Goal: Check status: Check status

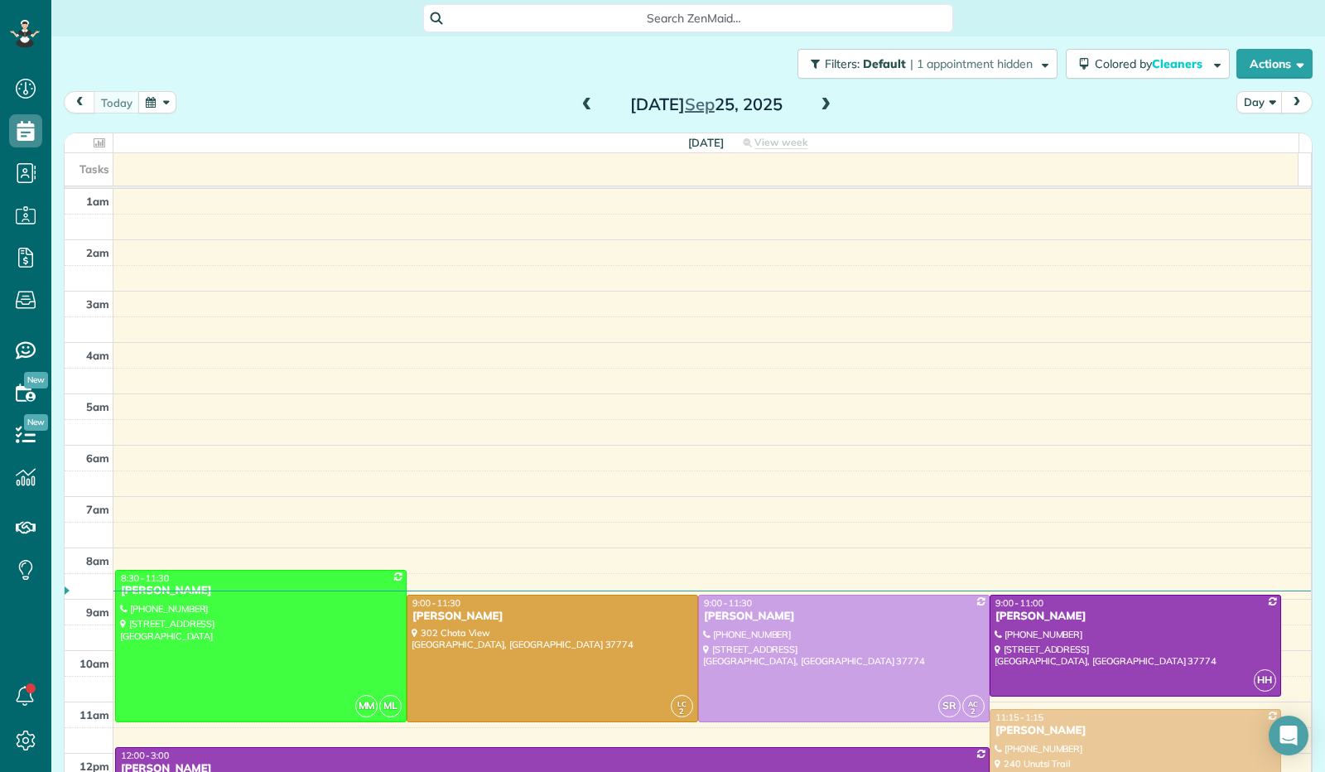
scroll to position [306, 0]
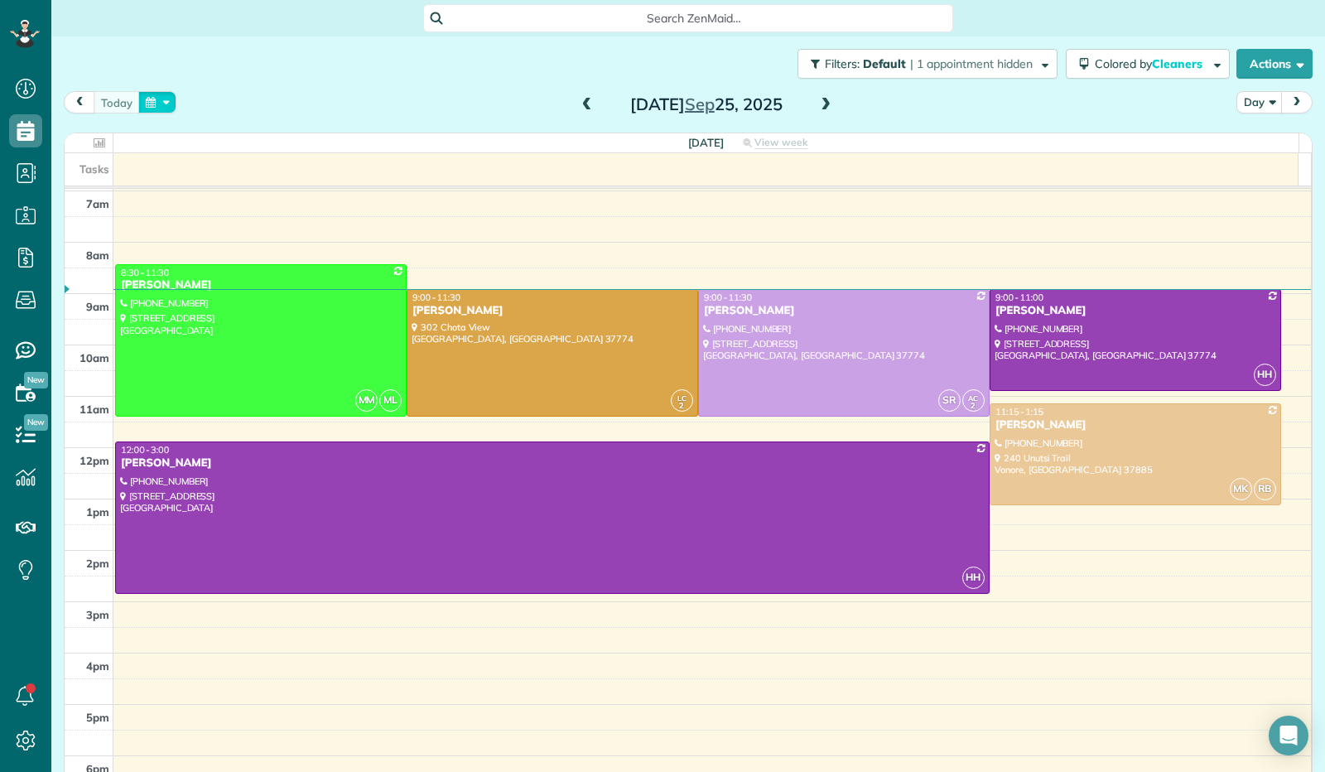
click at [166, 98] on button "button" at bounding box center [157, 102] width 38 height 22
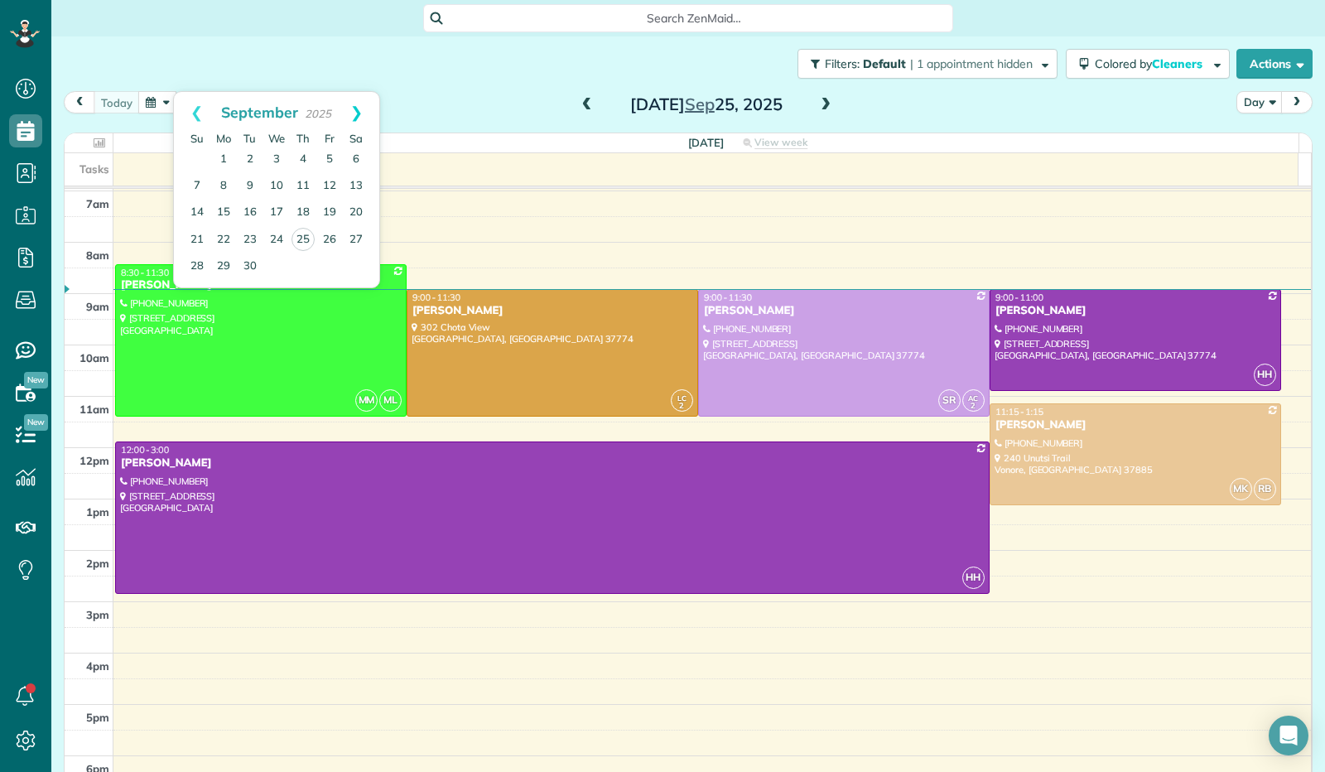
click at [359, 112] on link "Next" at bounding box center [357, 112] width 46 height 41
click at [219, 206] on link "13" at bounding box center [223, 213] width 26 height 26
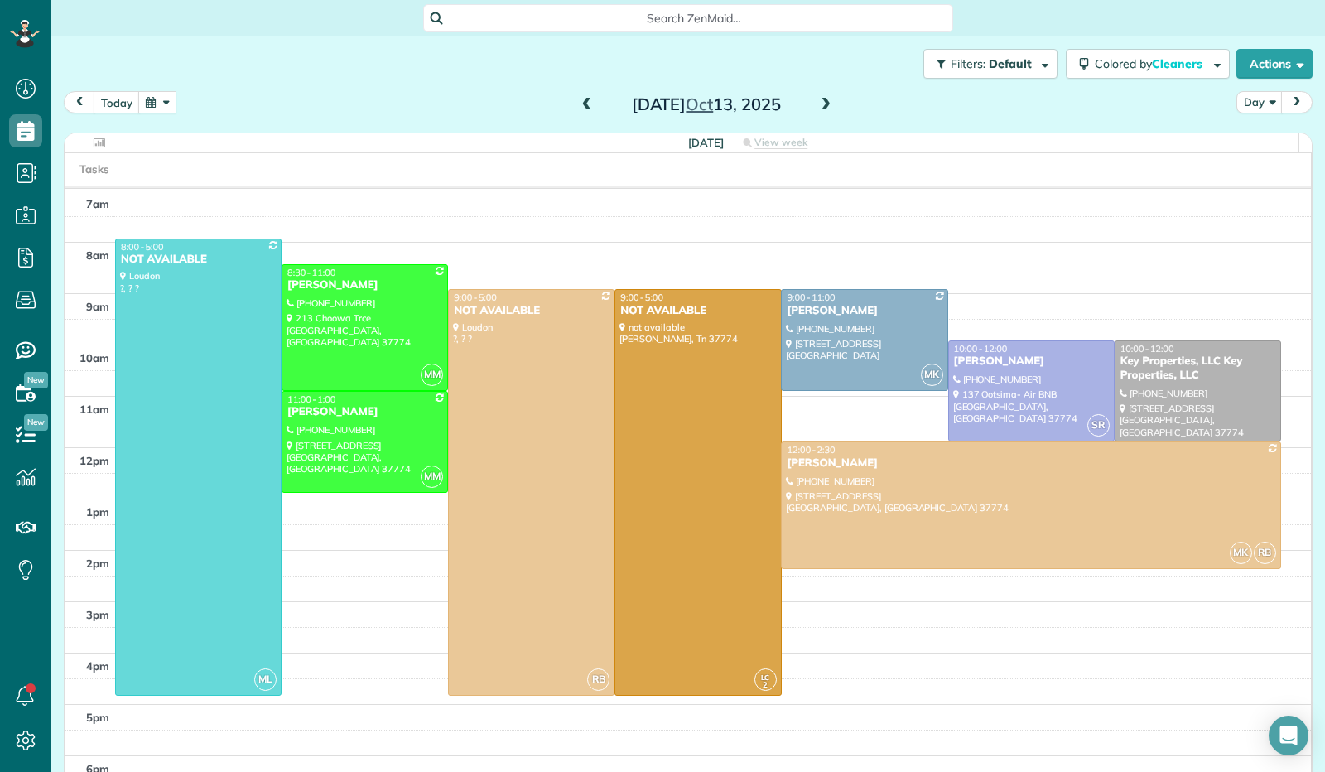
click at [156, 102] on button "button" at bounding box center [157, 102] width 38 height 22
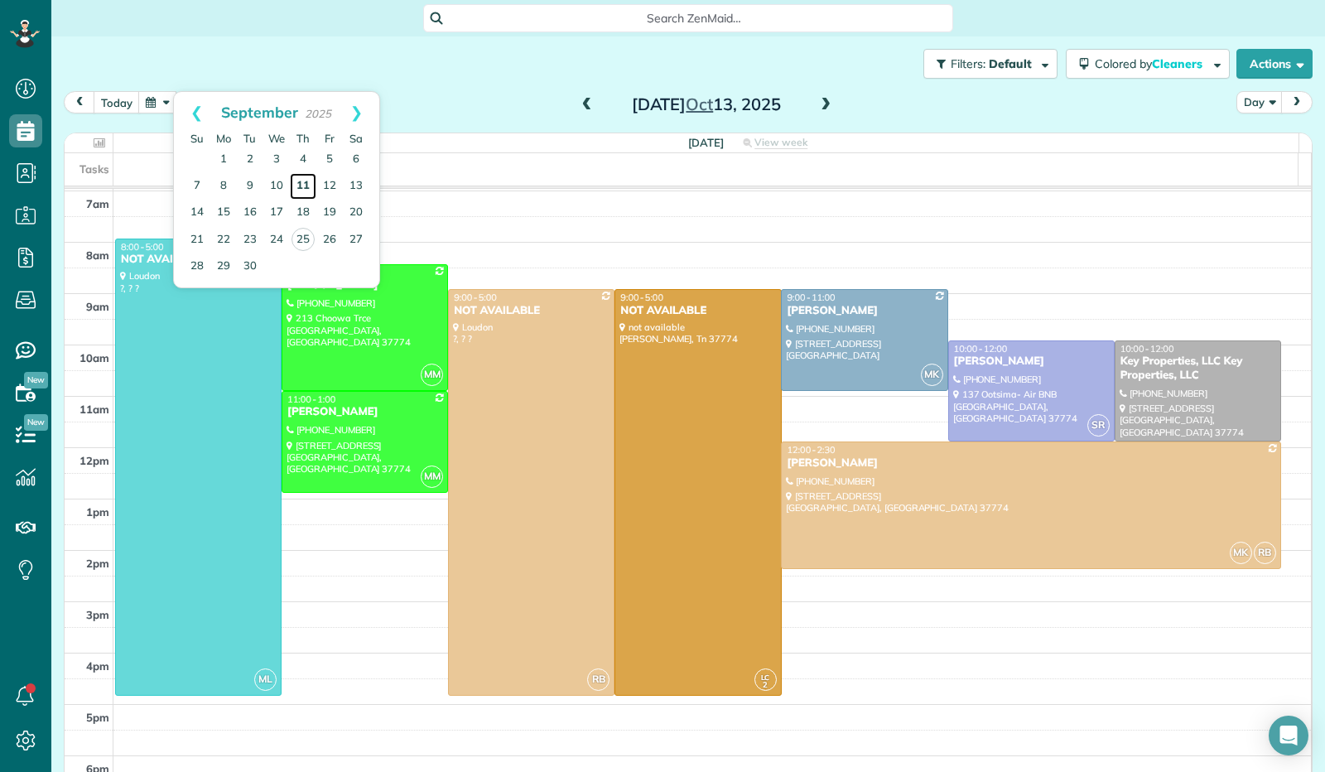
click at [310, 193] on link "11" at bounding box center [303, 186] width 26 height 26
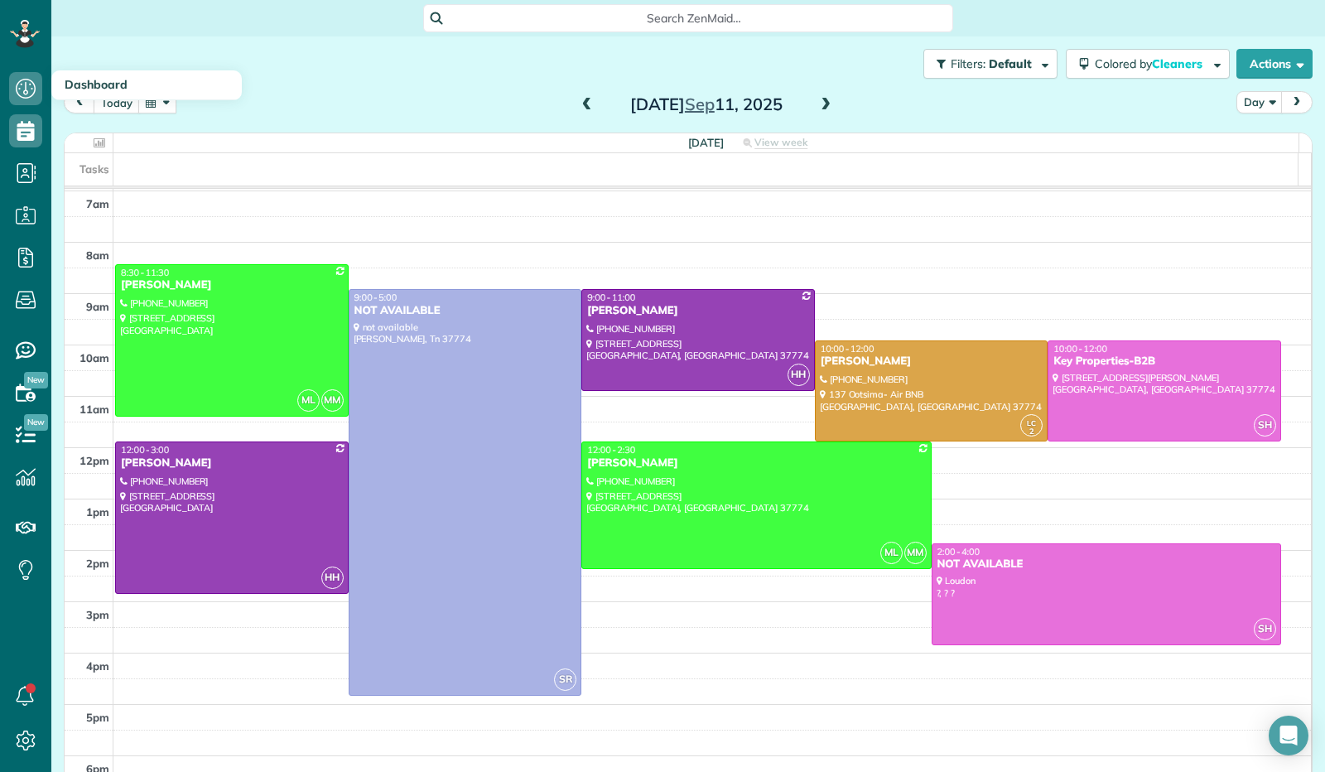
click at [166, 100] on h3 "Dashboard" at bounding box center [146, 85] width 190 height 30
click at [152, 103] on button "button" at bounding box center [157, 102] width 38 height 22
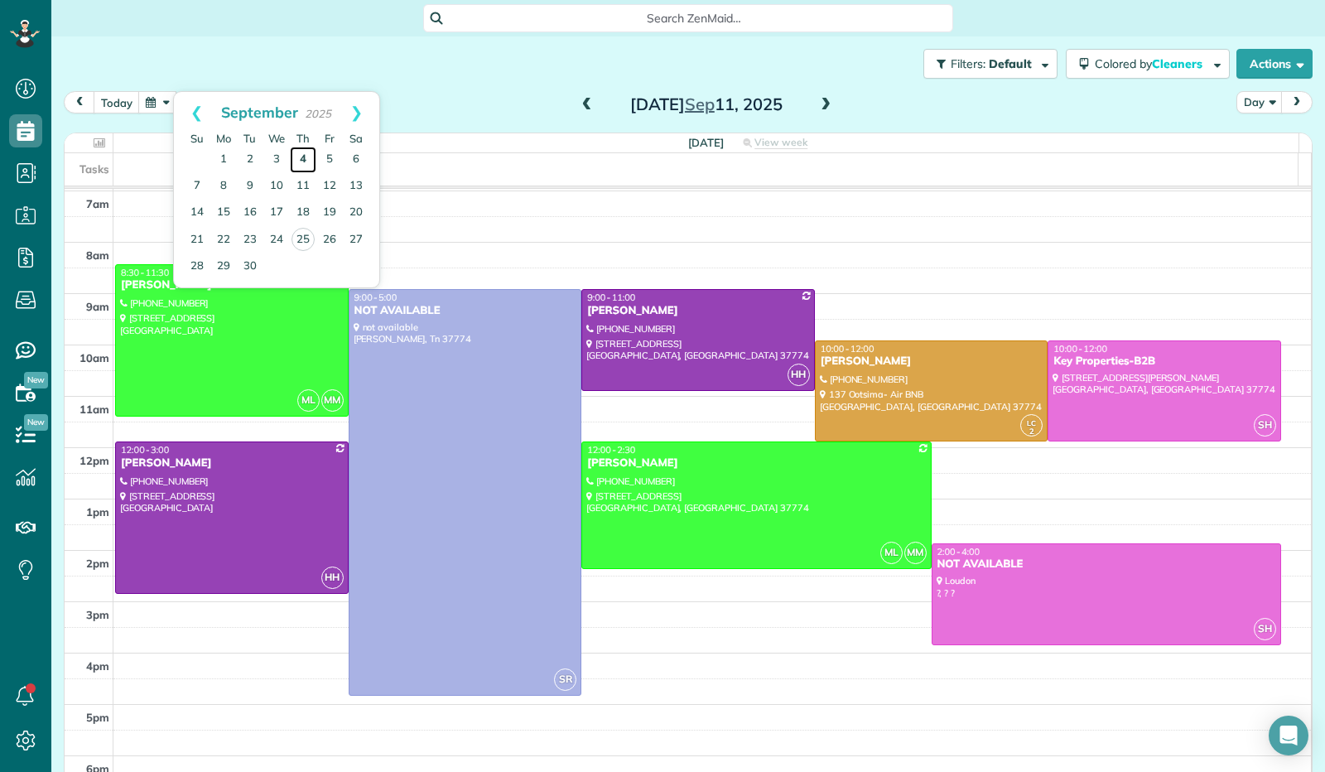
click at [301, 158] on link "4" at bounding box center [303, 160] width 26 height 26
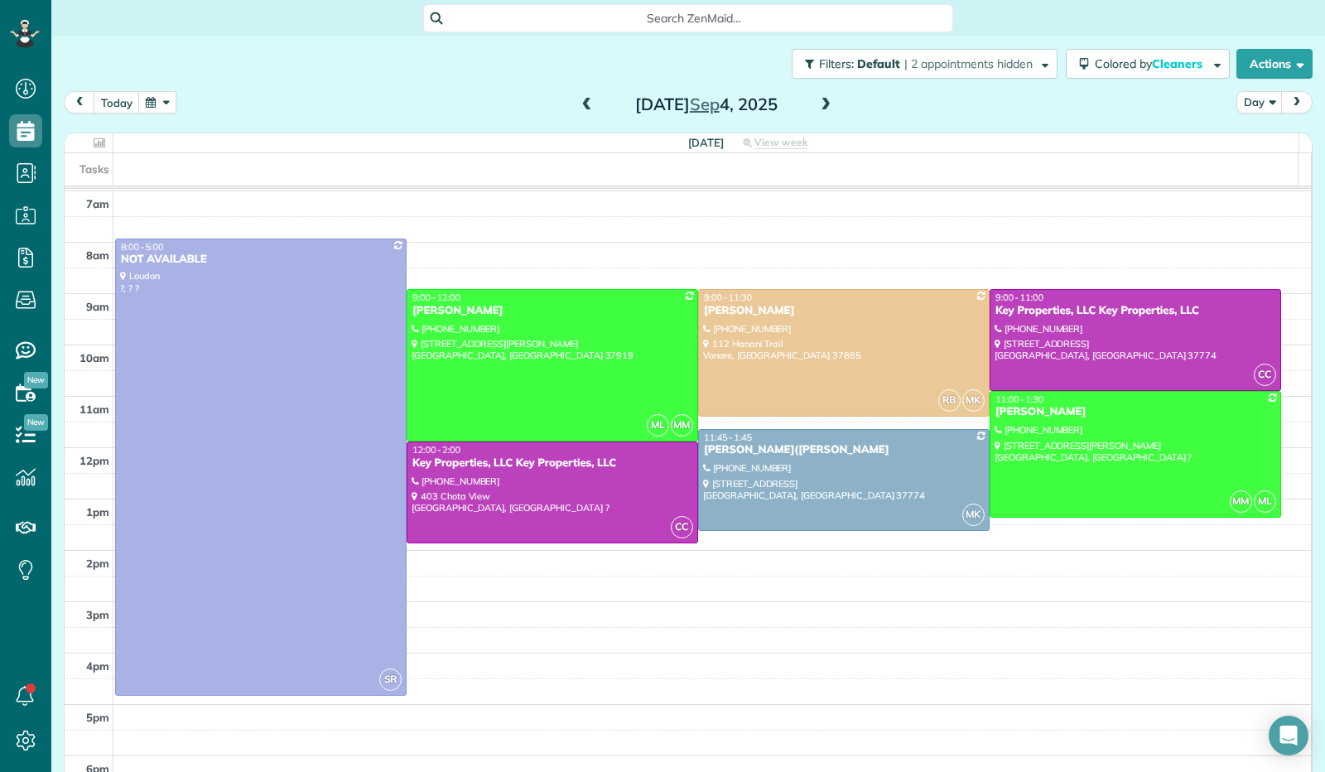
click at [157, 107] on button "button" at bounding box center [157, 102] width 38 height 22
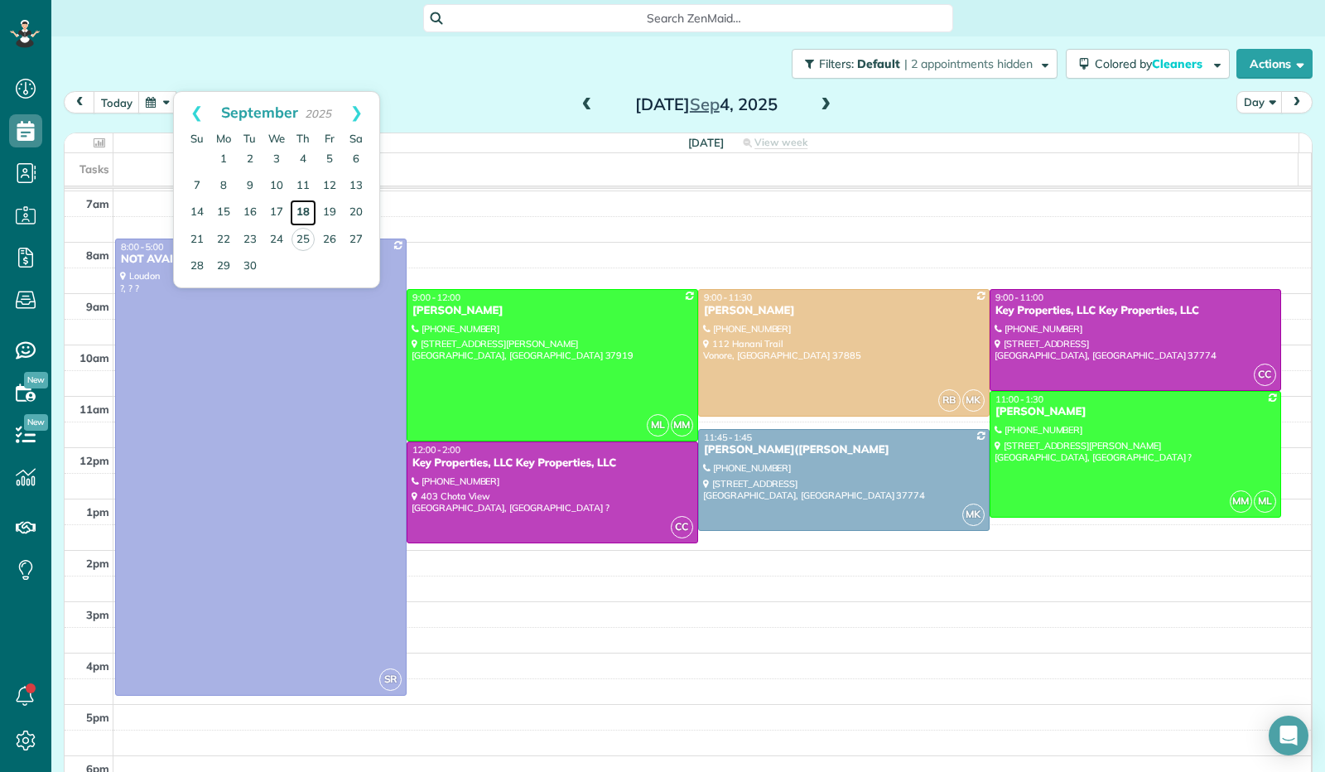
click at [311, 213] on link "18" at bounding box center [303, 213] width 26 height 26
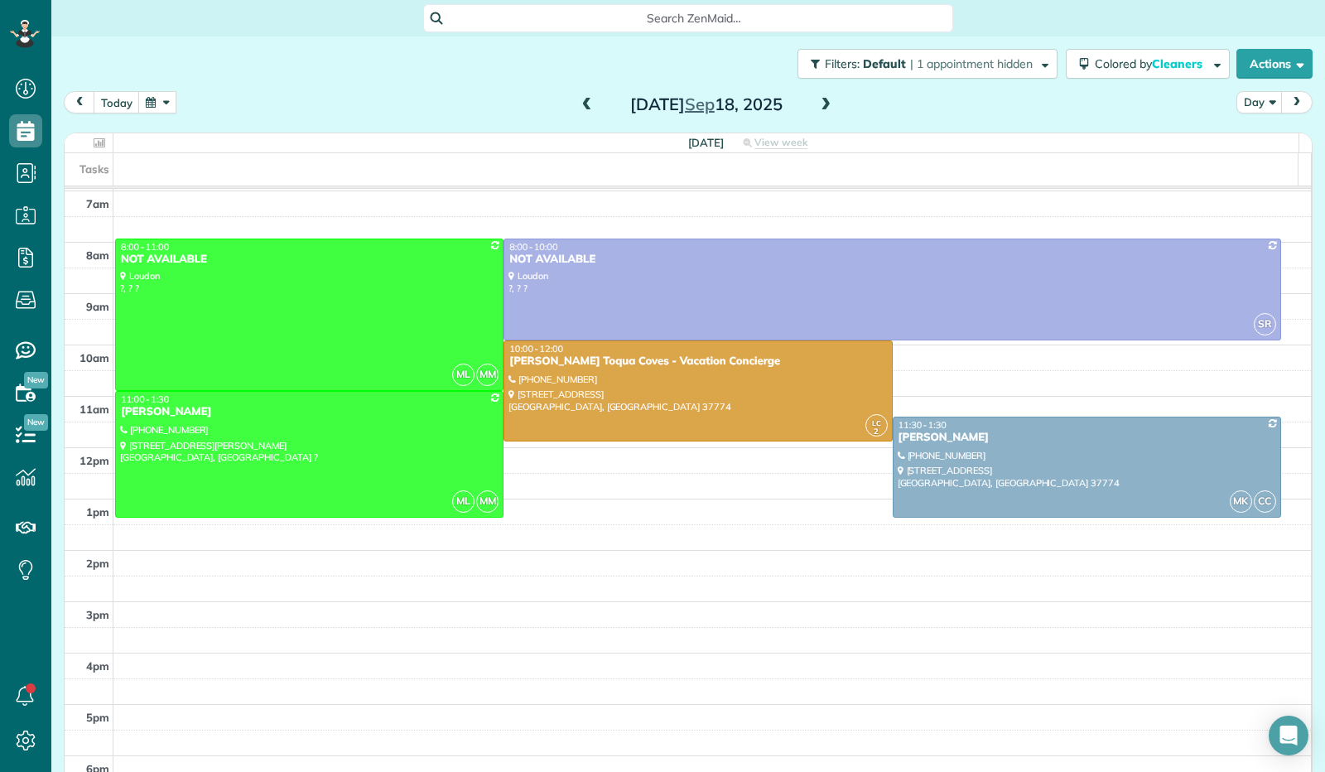
click at [156, 103] on button "button" at bounding box center [157, 102] width 38 height 22
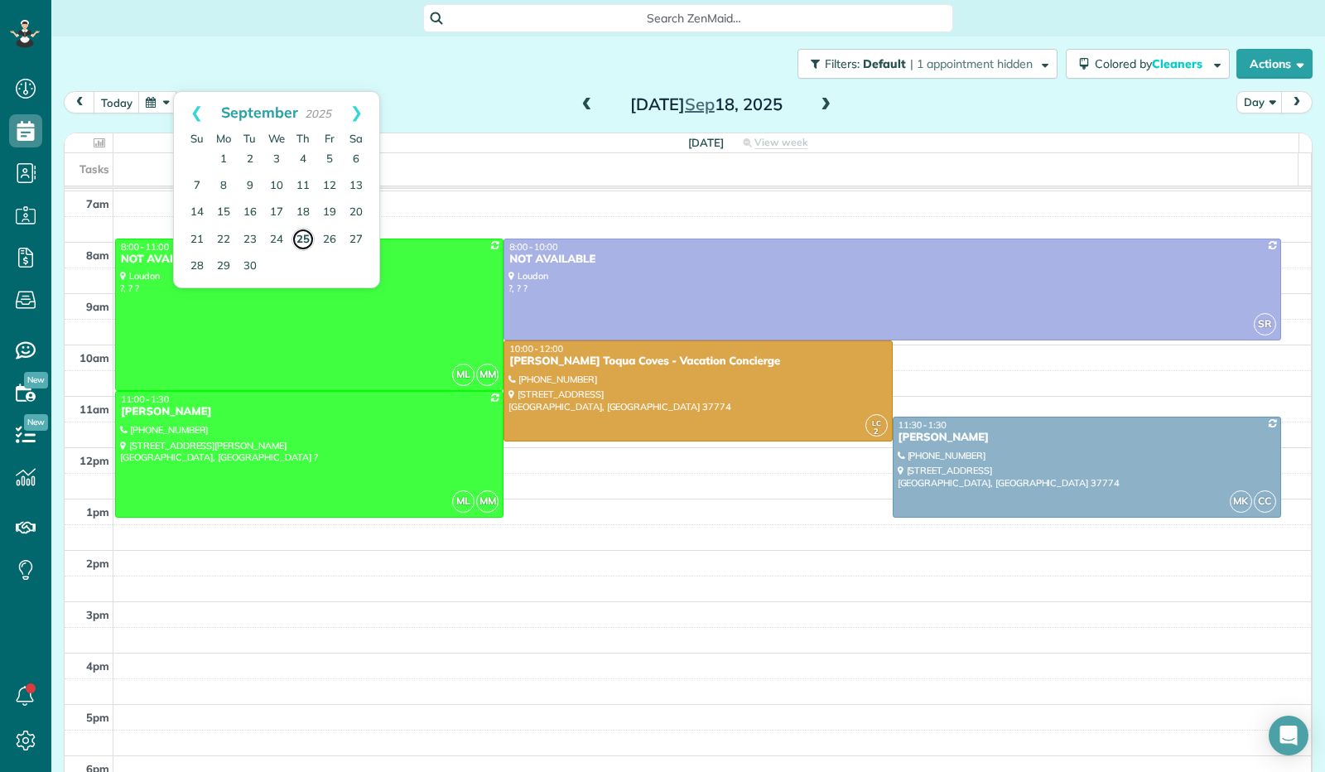
click at [311, 238] on link "25" at bounding box center [302, 239] width 23 height 23
